Goal: Entertainment & Leisure: Browse casually

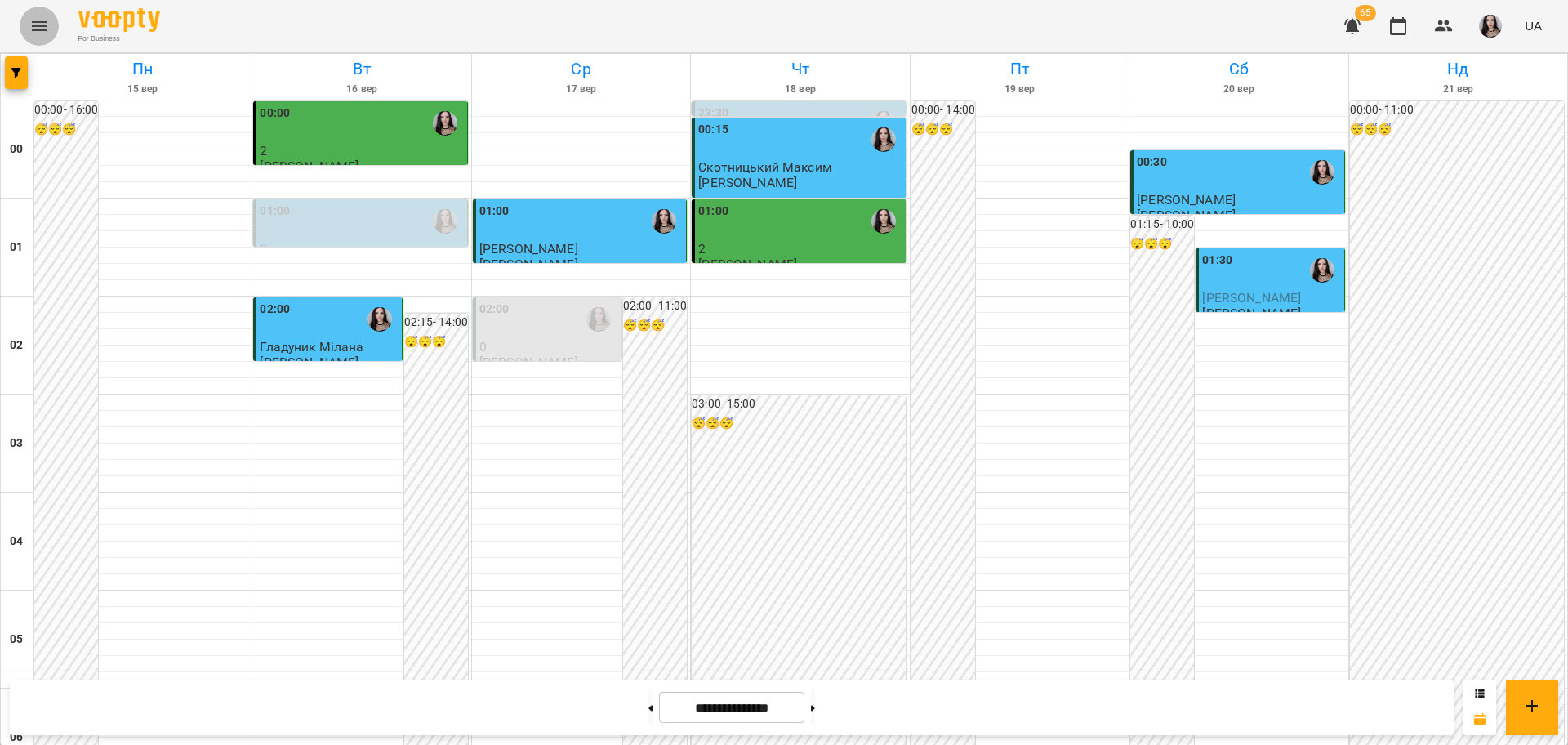
click at [28, 24] on button "Menu" at bounding box center [39, 27] width 39 height 40
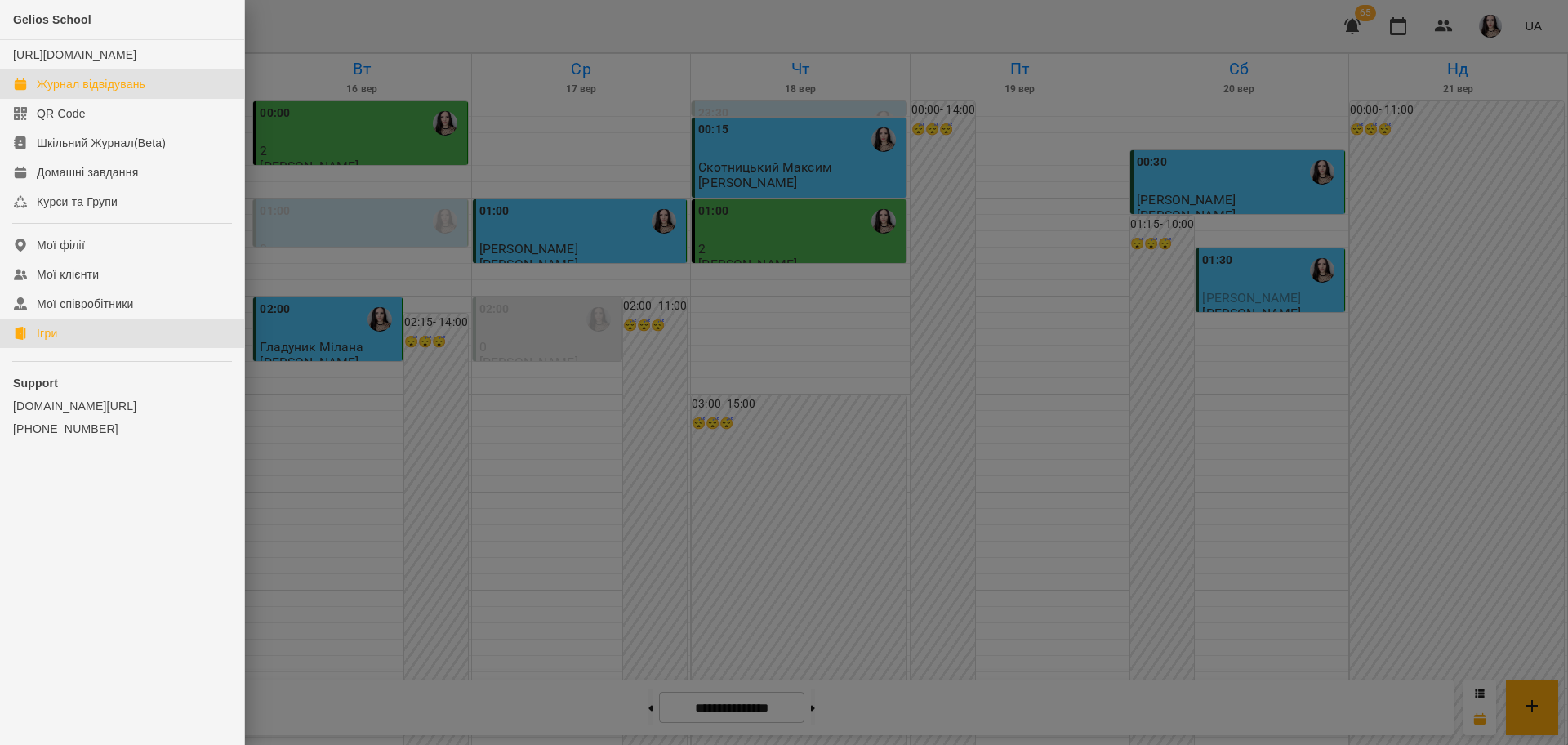
click at [36, 348] on link "Ігри" at bounding box center [121, 334] width 244 height 30
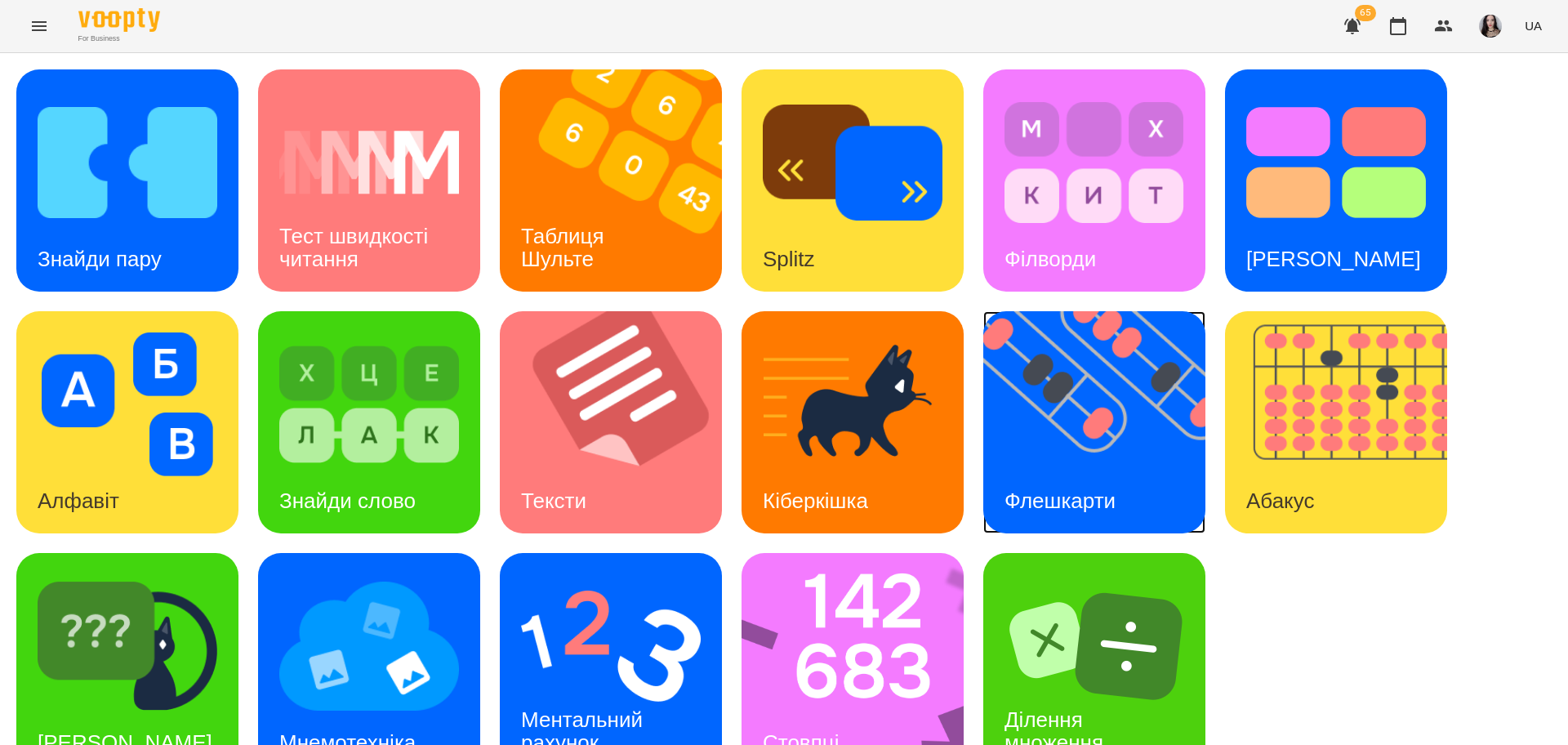
click at [1024, 460] on img at bounding box center [1105, 422] width 243 height 222
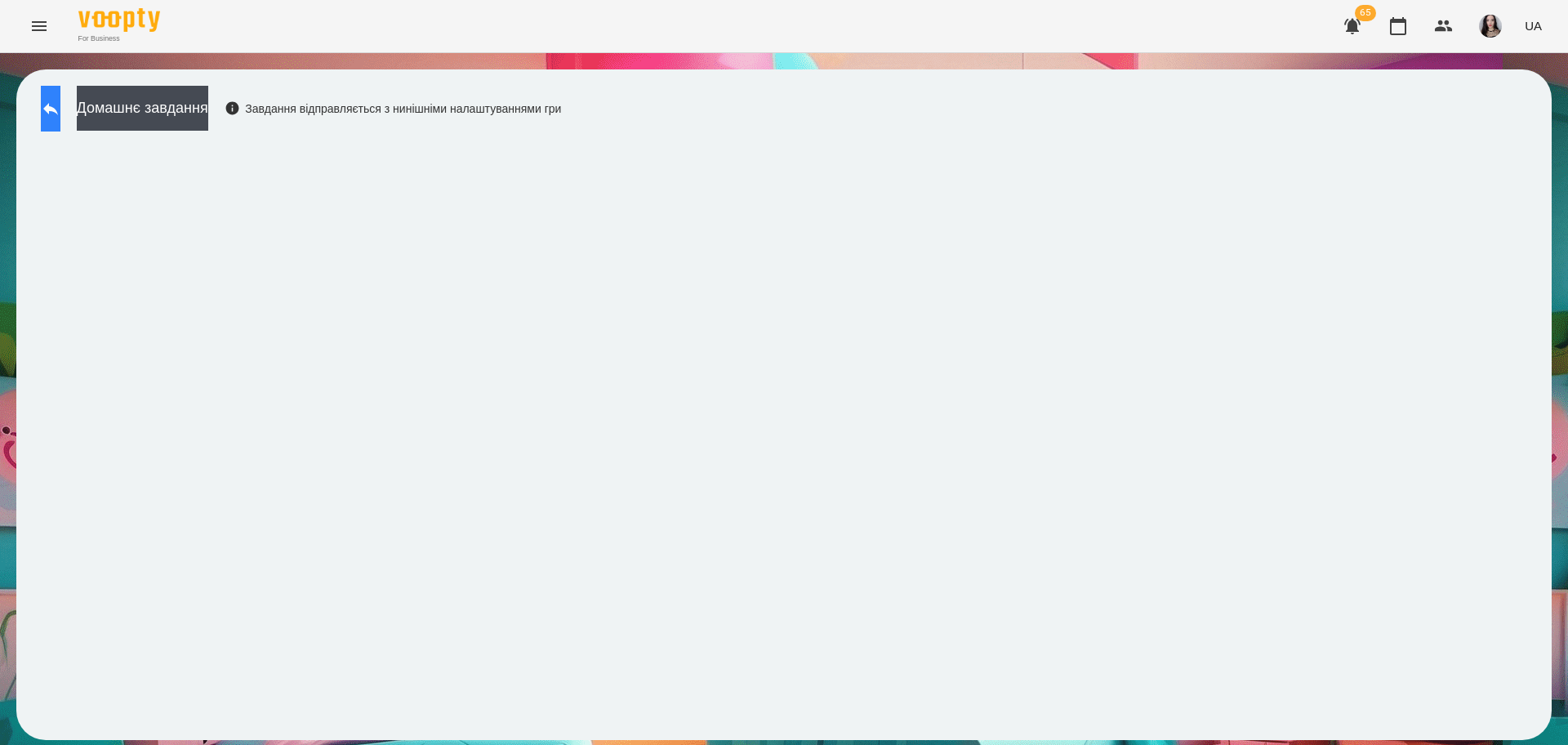
click at [58, 111] on icon at bounding box center [50, 109] width 15 height 12
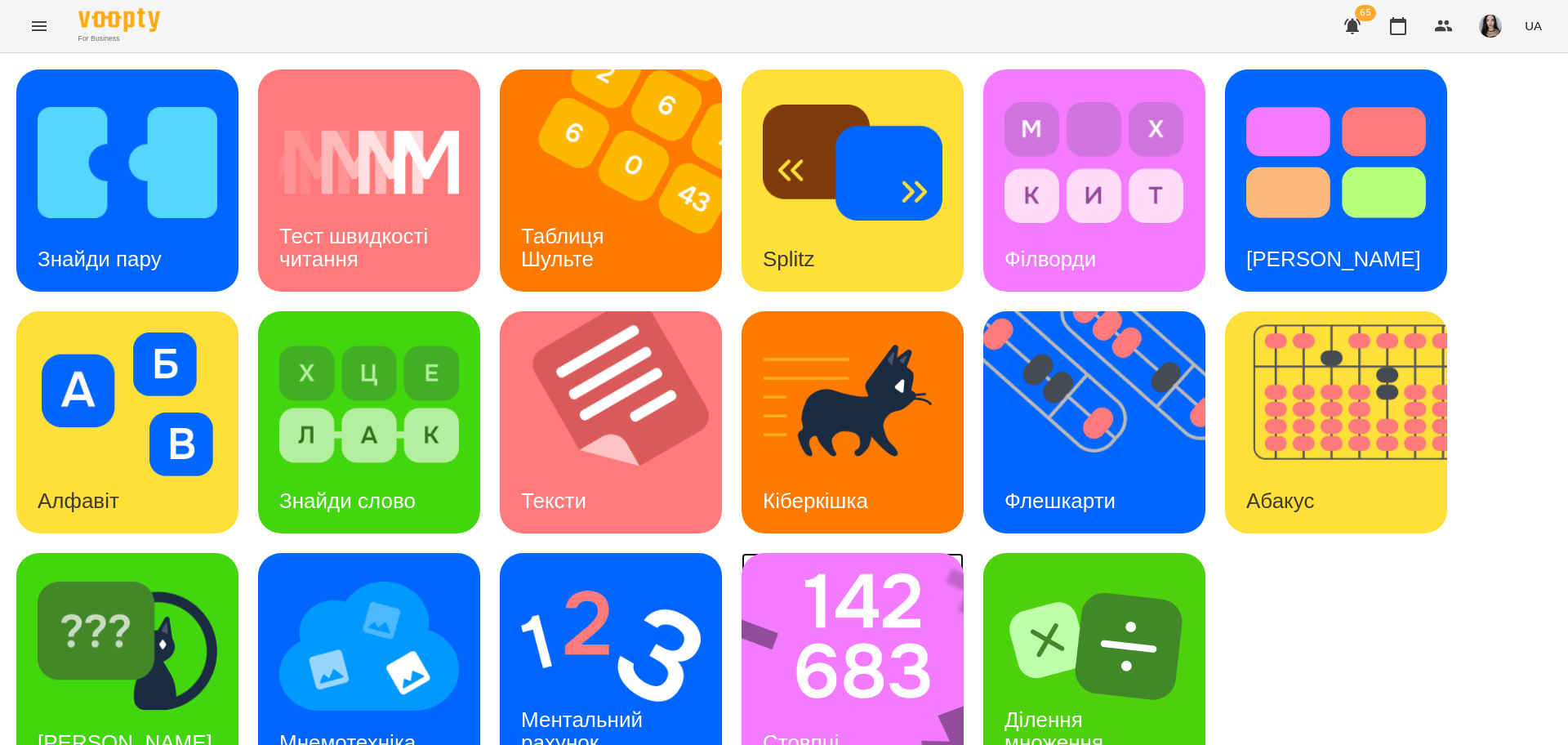
click at [819, 671] on img at bounding box center [863, 664] width 243 height 222
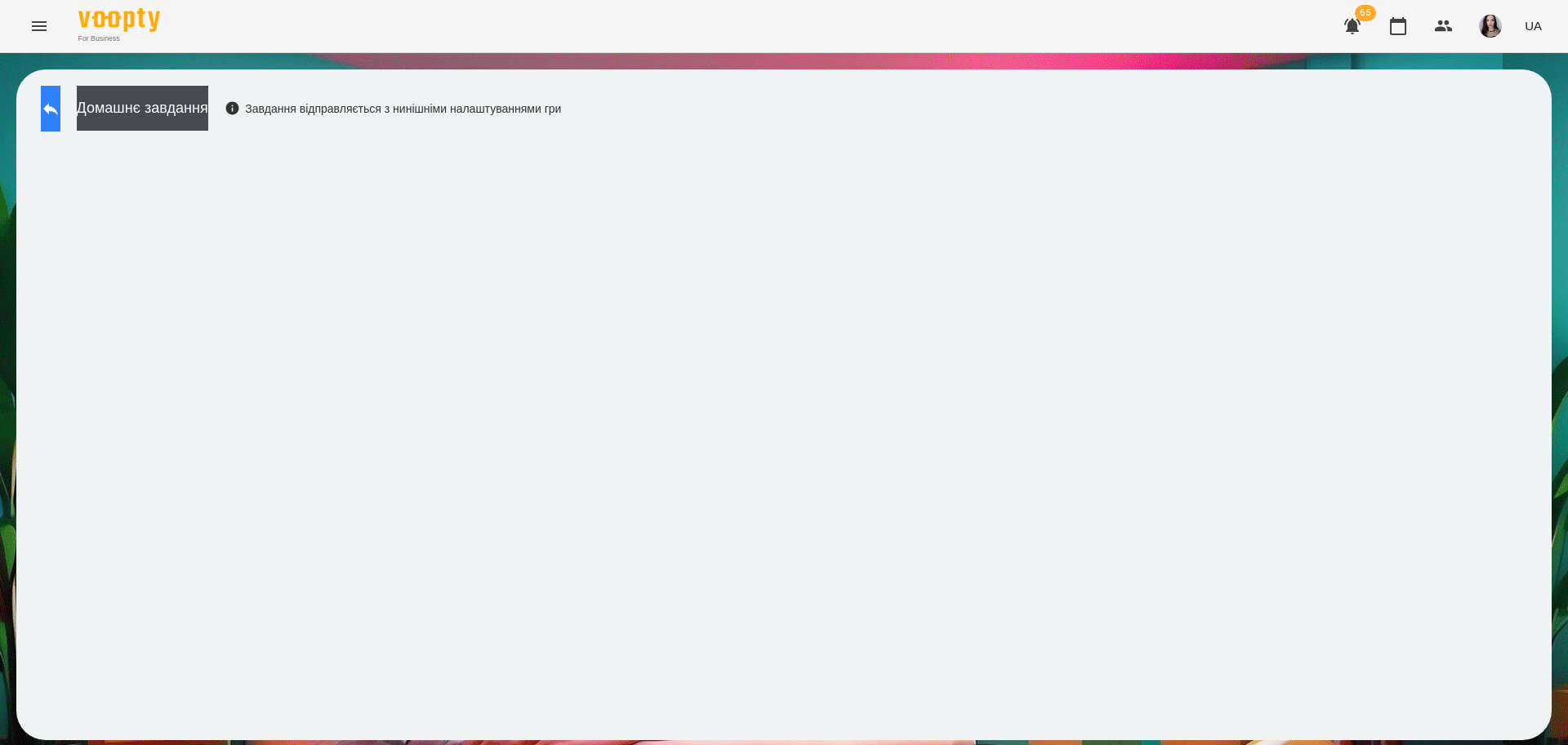
click at [46, 98] on button at bounding box center [50, 109] width 20 height 45
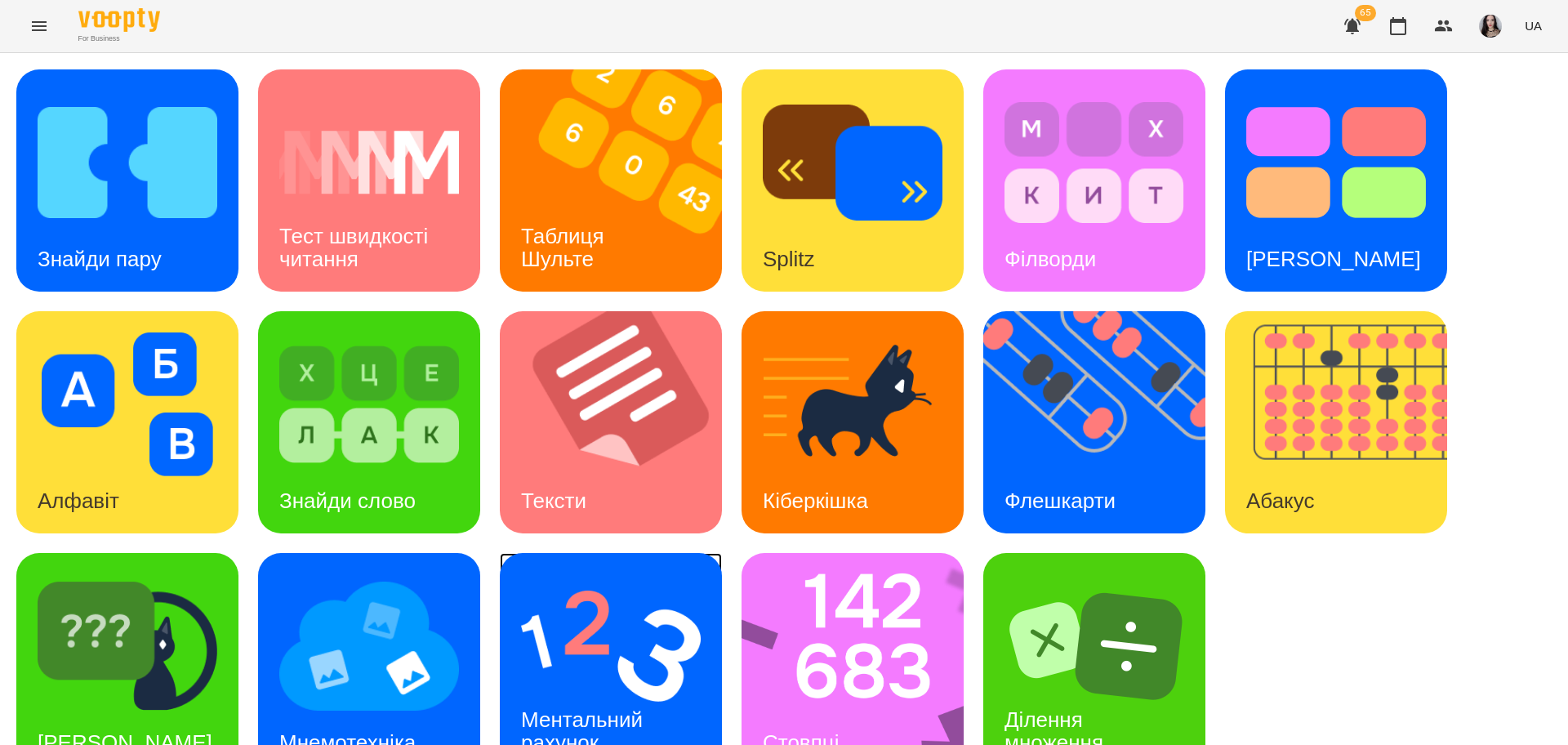
click at [662, 659] on img at bounding box center [611, 646] width 180 height 144
